Goal: Find specific page/section: Find specific page/section

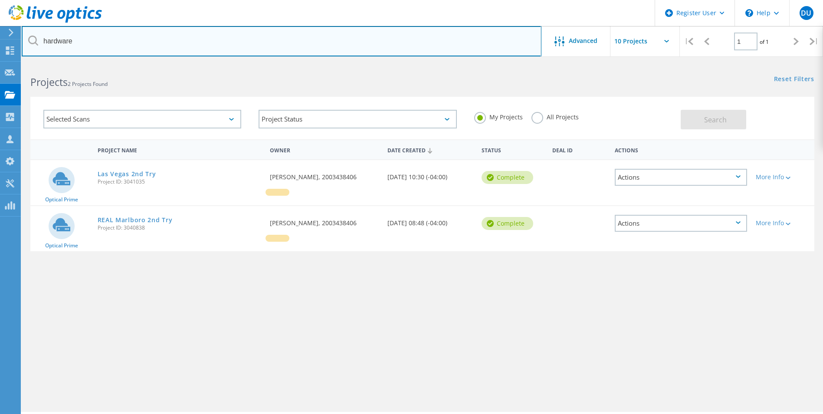
drag, startPoint x: 79, startPoint y: 40, endPoint x: 35, endPoint y: 41, distance: 43.8
click at [35, 41] on div "hardware" at bounding box center [282, 41] width 520 height 30
type input "clinton saving"
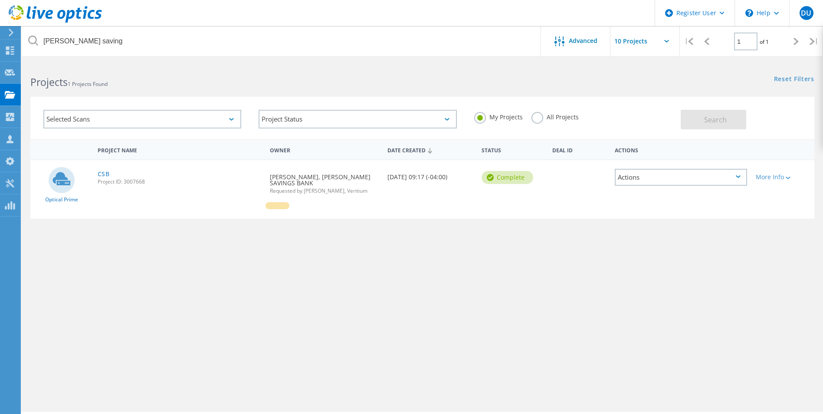
click at [536, 120] on label "All Projects" at bounding box center [555, 116] width 47 height 8
click at [0, 0] on input "All Projects" at bounding box center [0, 0] width 0 height 0
click at [723, 120] on span "Search" at bounding box center [715, 120] width 23 height 10
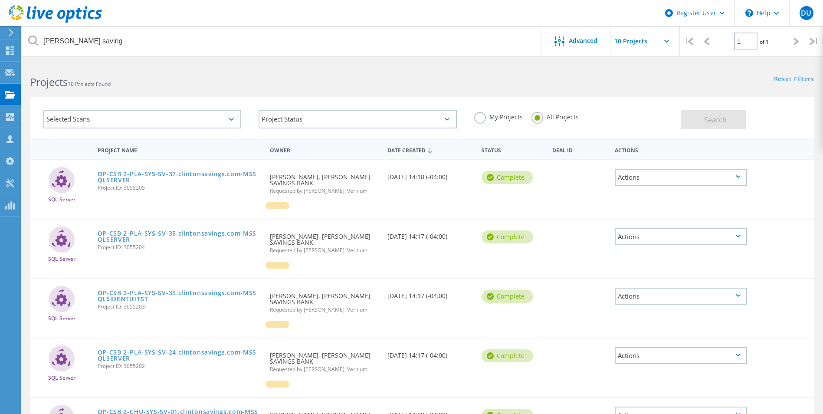
click at [481, 120] on label "My Projects" at bounding box center [498, 116] width 49 height 8
click at [0, 0] on input "My Projects" at bounding box center [0, 0] width 0 height 0
click at [700, 116] on button "Search" at bounding box center [714, 120] width 66 height 20
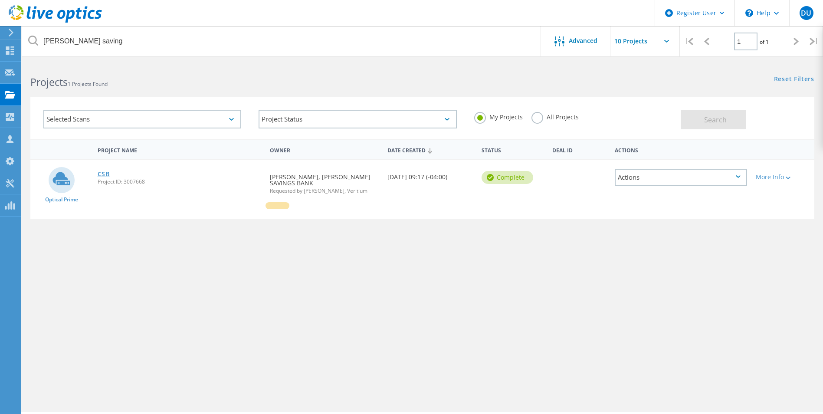
click at [99, 173] on link "CSB" at bounding box center [104, 174] width 12 height 6
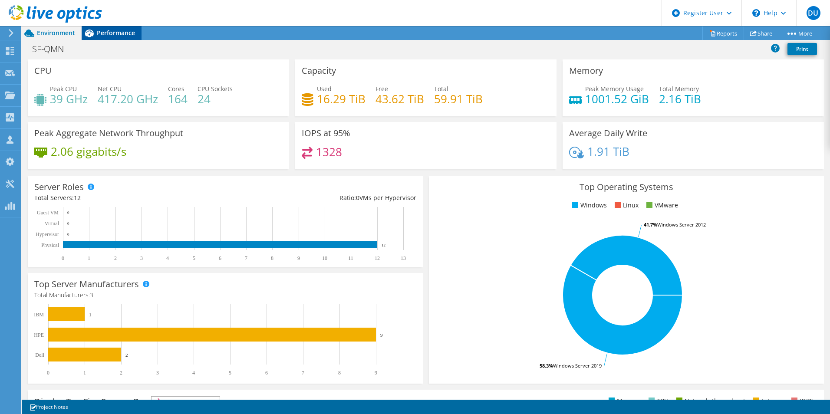
click at [115, 31] on span "Performance" at bounding box center [116, 33] width 38 height 8
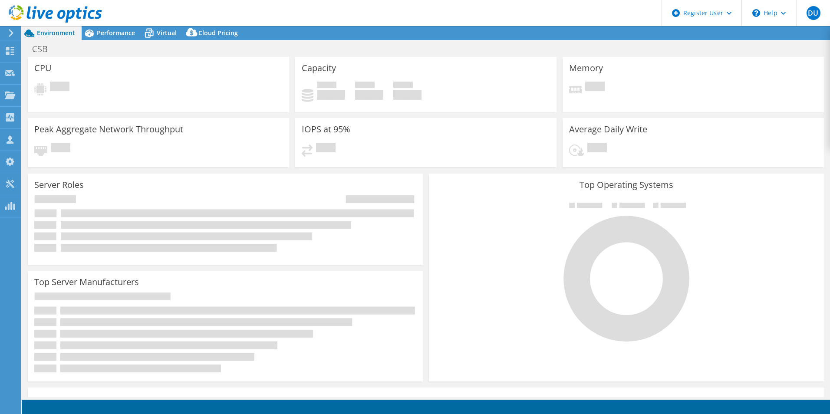
select select "USD"
